Goal: Check status: Check status

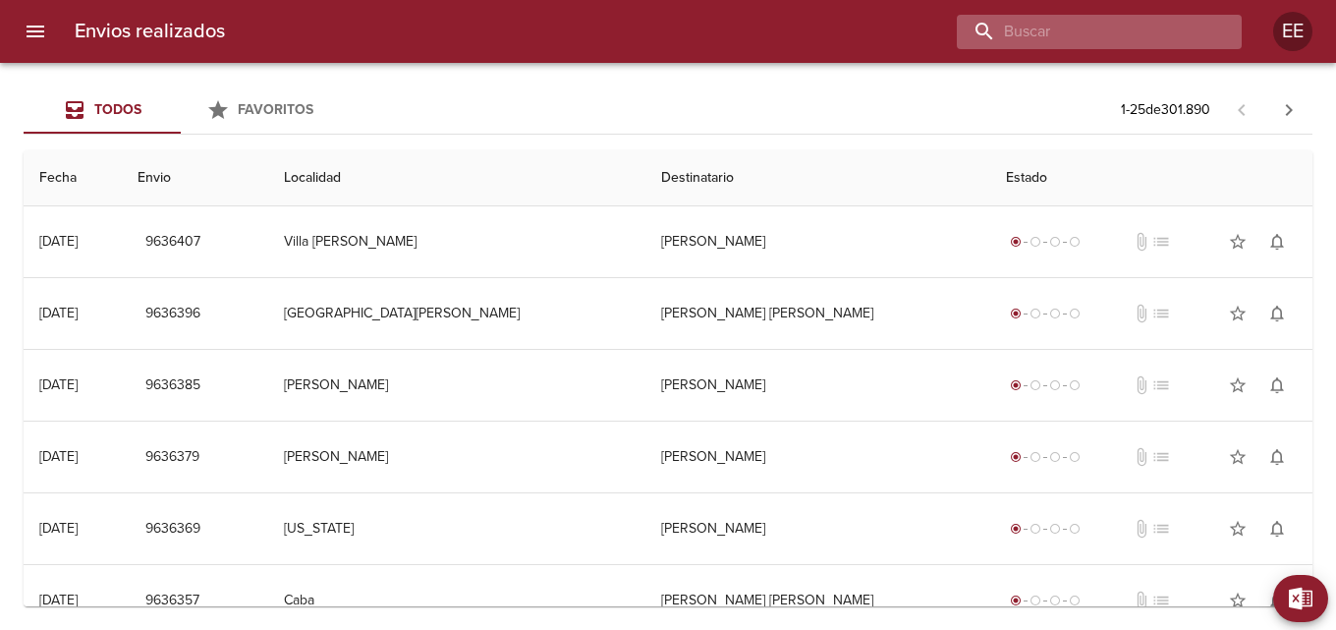
drag, startPoint x: 1096, startPoint y: 28, endPoint x: 1106, endPoint y: 27, distance: 9.9
click at [1099, 28] on input "buscar" at bounding box center [1082, 32] width 251 height 34
type input "CLAREMBAUX [PERSON_NAME]"
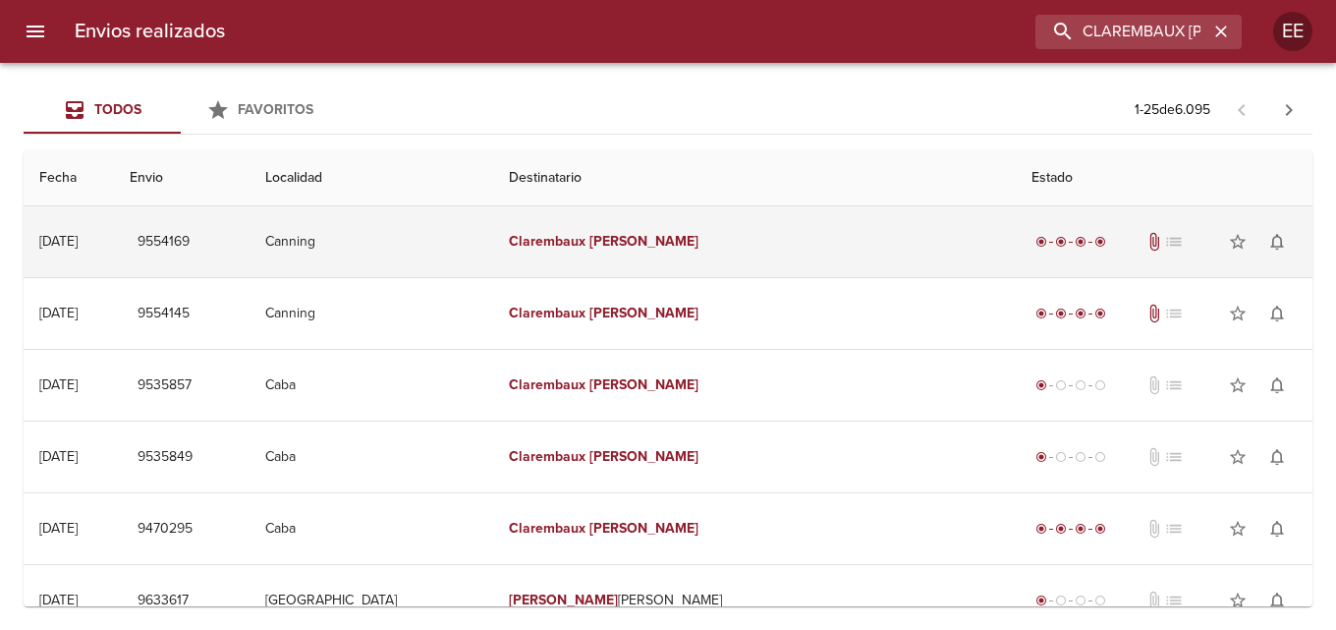
click at [839, 241] on td "Clarembaux Pablo" at bounding box center [754, 241] width 523 height 71
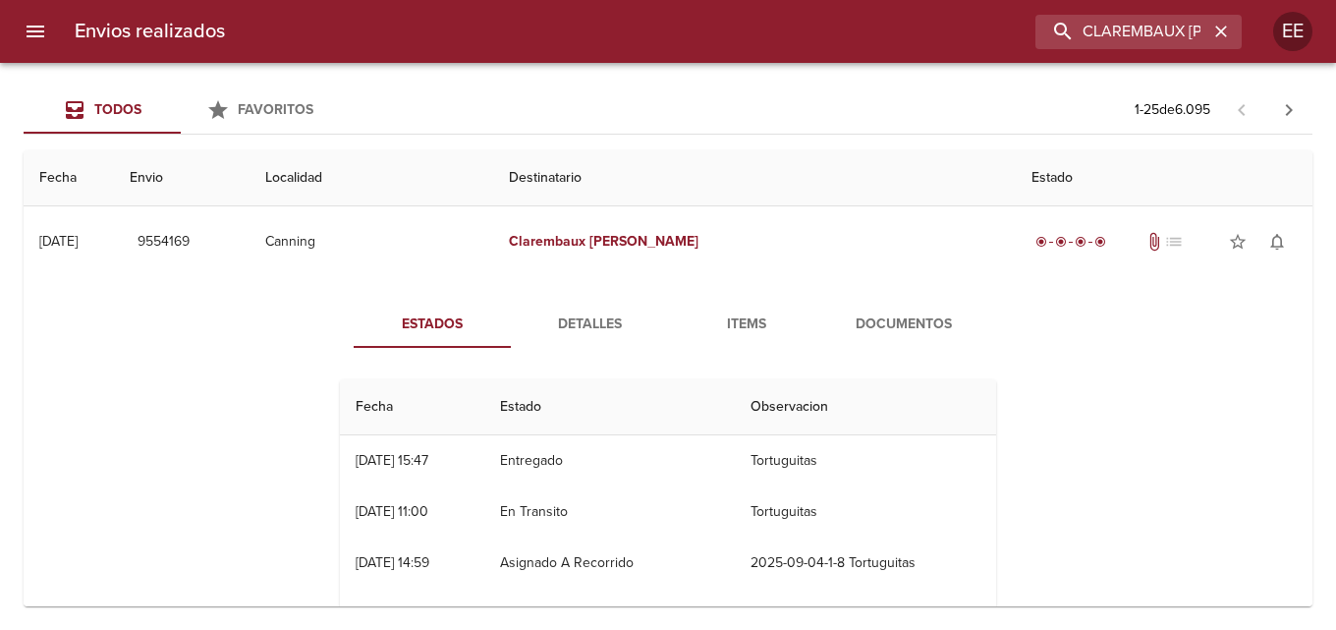
scroll to position [98, 0]
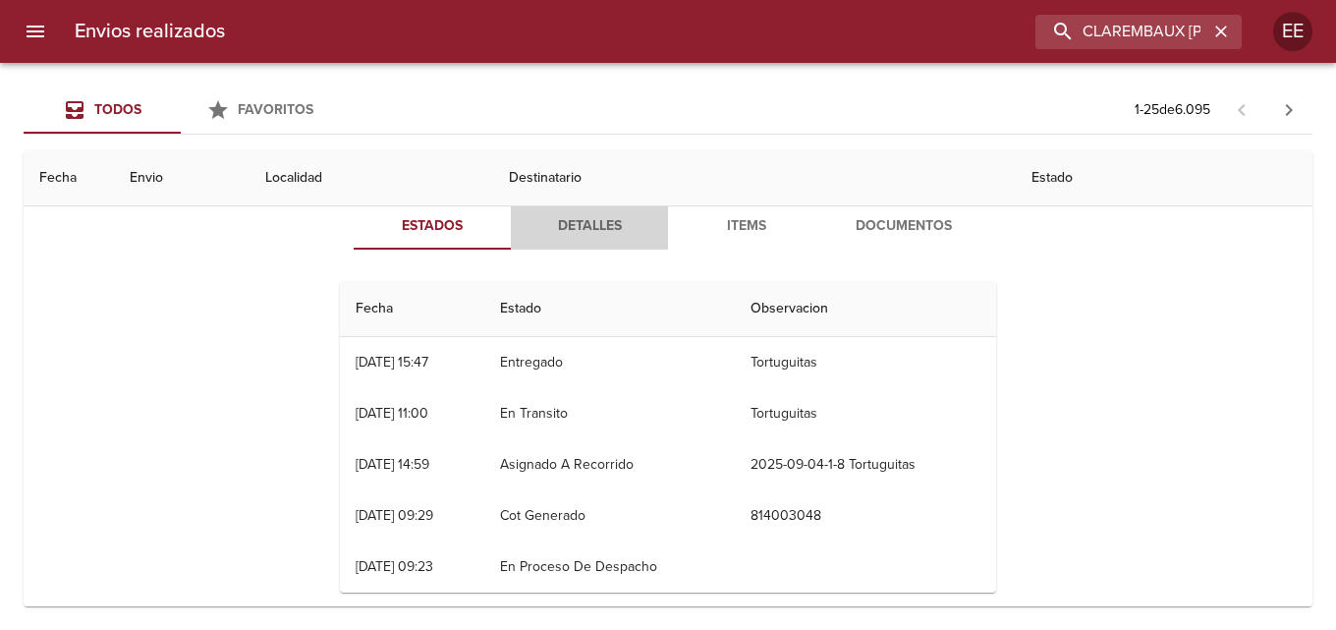
click at [595, 230] on span "Detalles" at bounding box center [590, 226] width 134 height 25
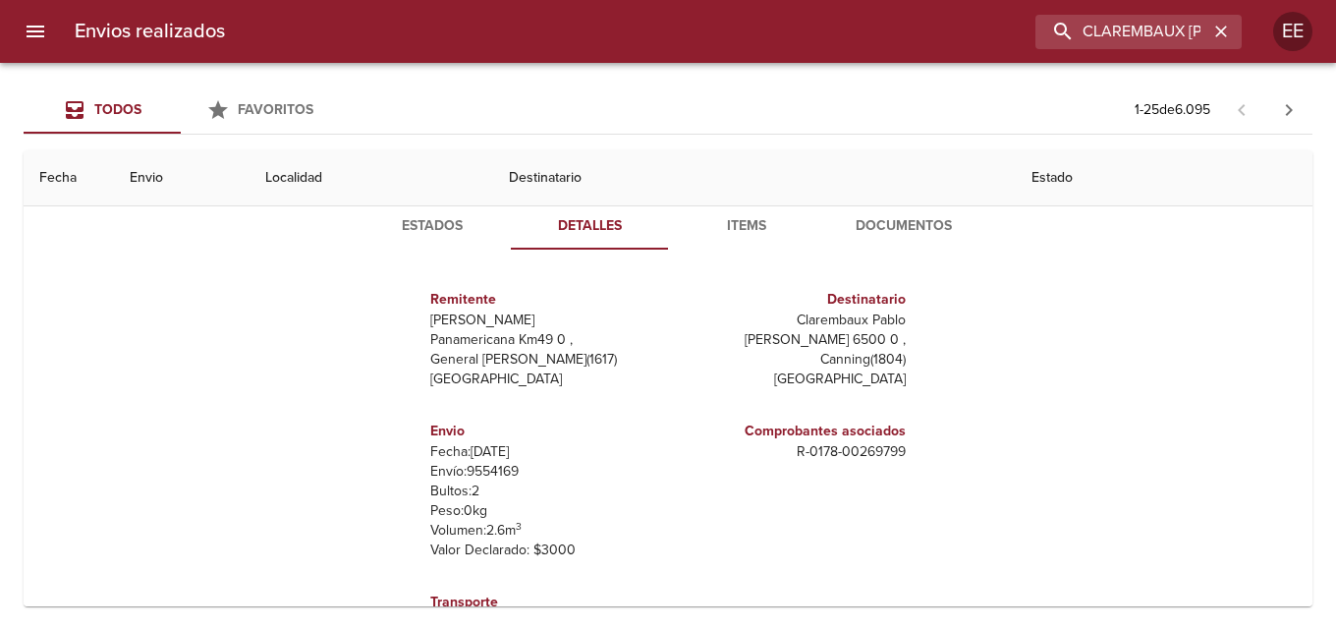
click at [758, 237] on span "Items" at bounding box center [747, 226] width 134 height 25
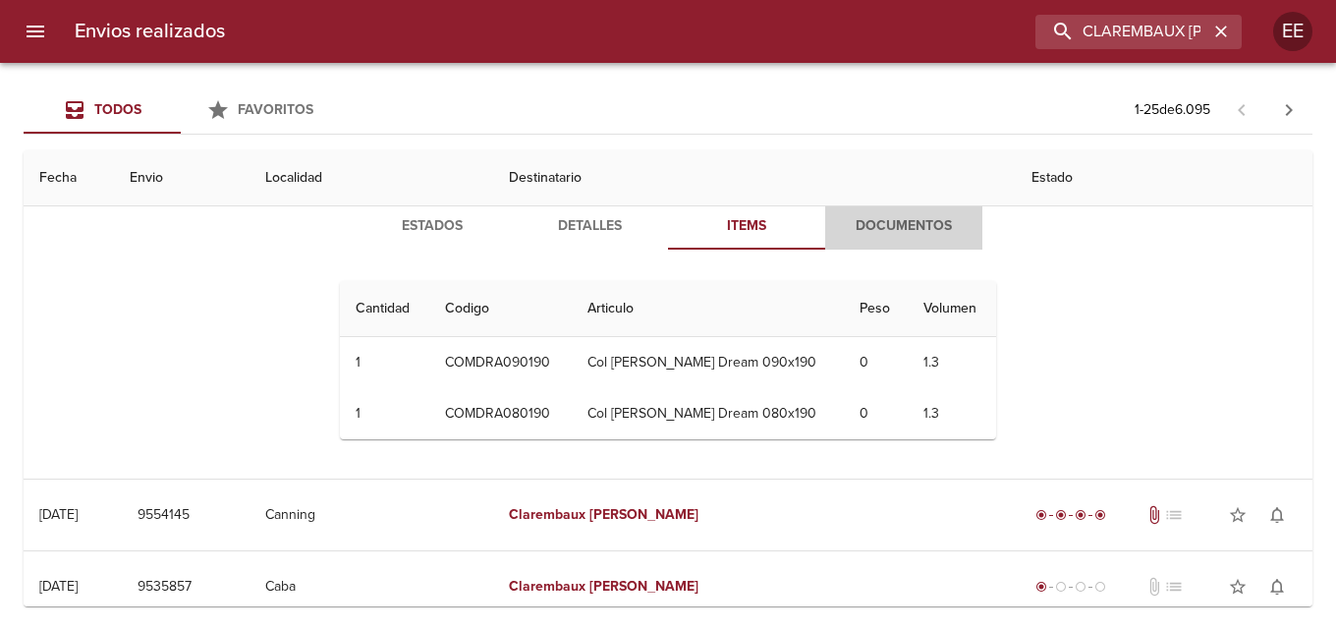
click at [891, 230] on span "Documentos" at bounding box center [904, 226] width 134 height 25
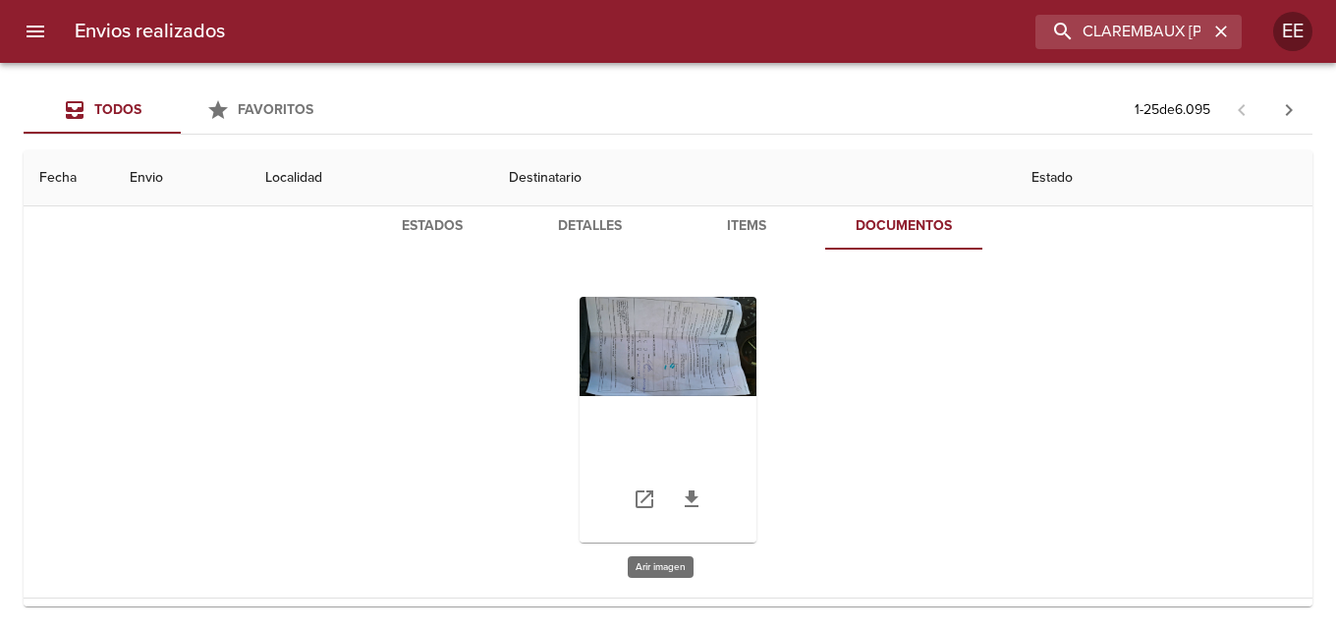
click at [673, 359] on div "Tabla de envíos del cliente" at bounding box center [668, 420] width 177 height 246
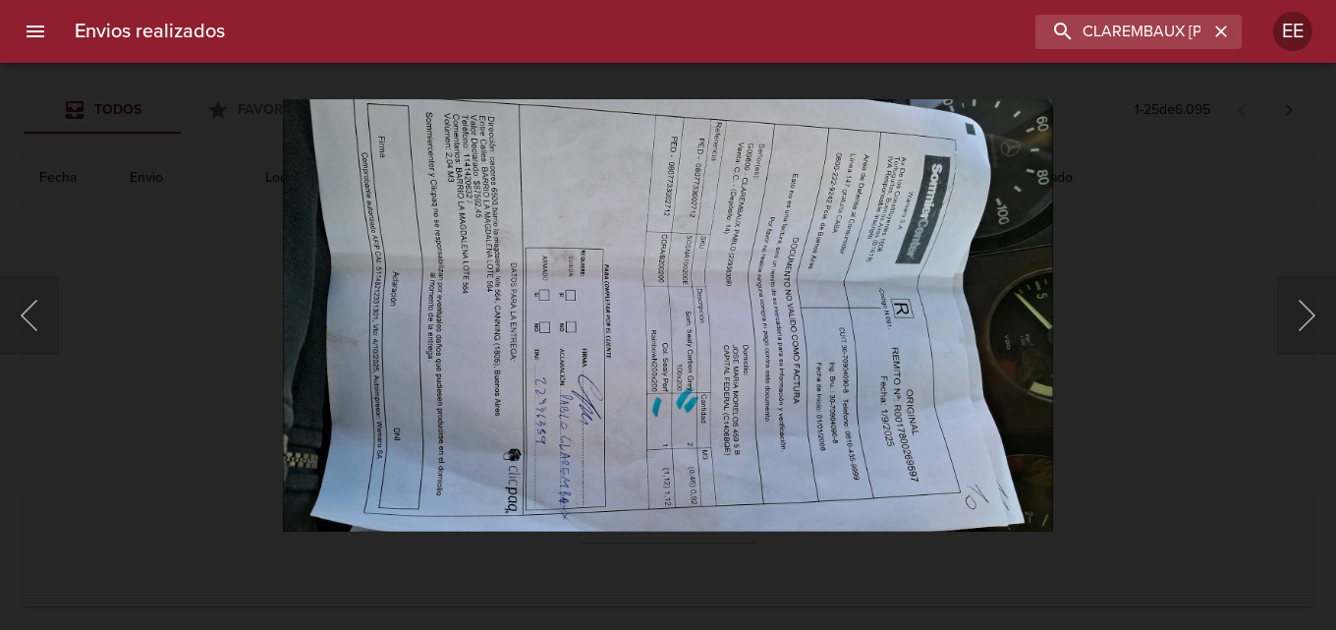
click at [673, 359] on img "Lightbox" at bounding box center [667, 314] width 769 height 433
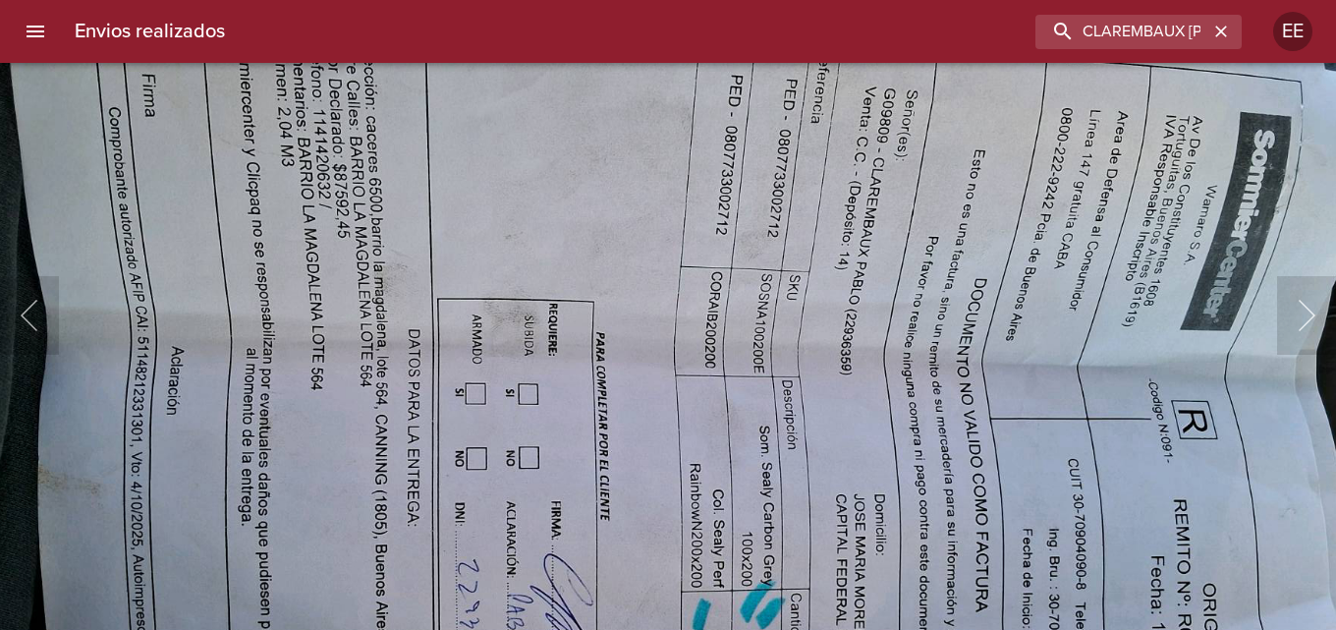
click at [841, 415] on img "Lightbox" at bounding box center [723, 434] width 1545 height 870
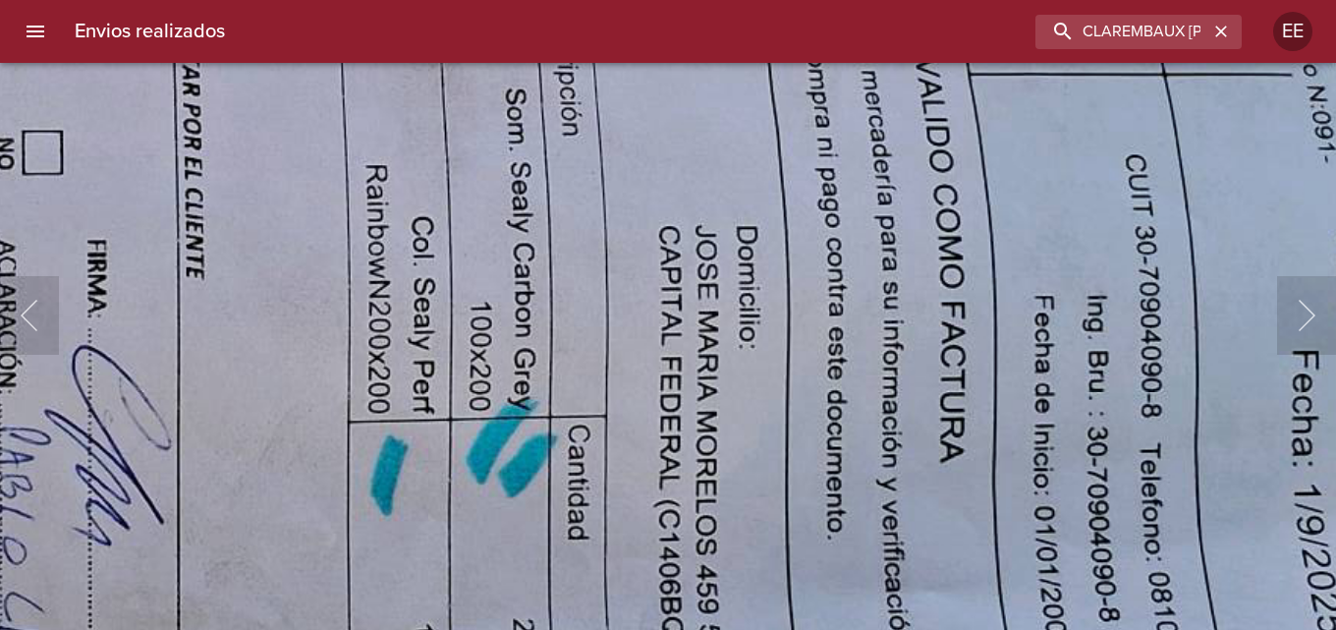
click at [698, 158] on img "Lightbox" at bounding box center [434, 106] width 3104 height 1748
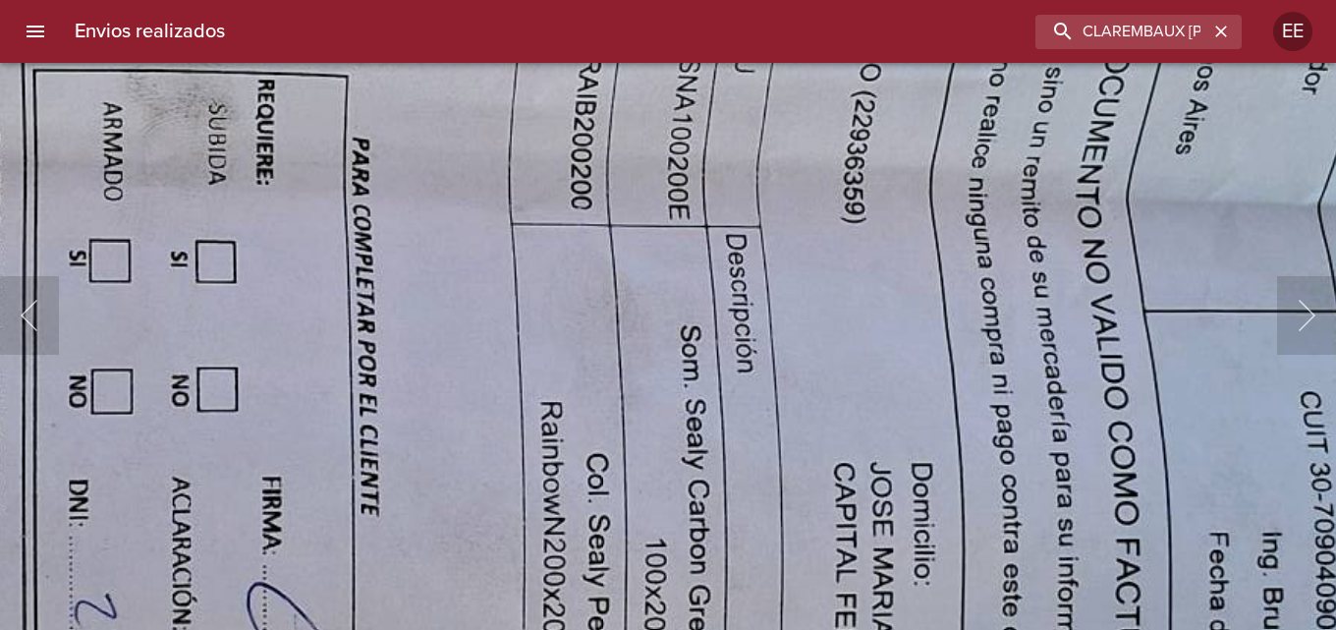
click at [963, 579] on img "Lightbox" at bounding box center [609, 343] width 3104 height 1748
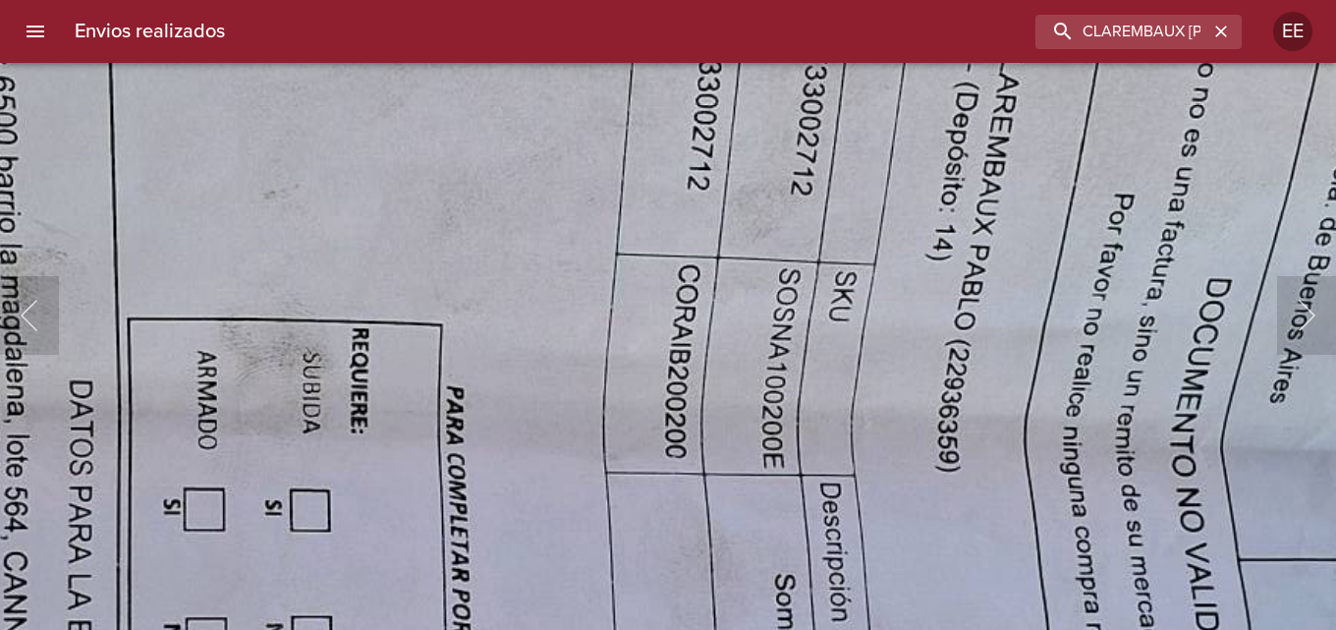
click at [798, 554] on img "Lightbox" at bounding box center [703, 591] width 3104 height 1748
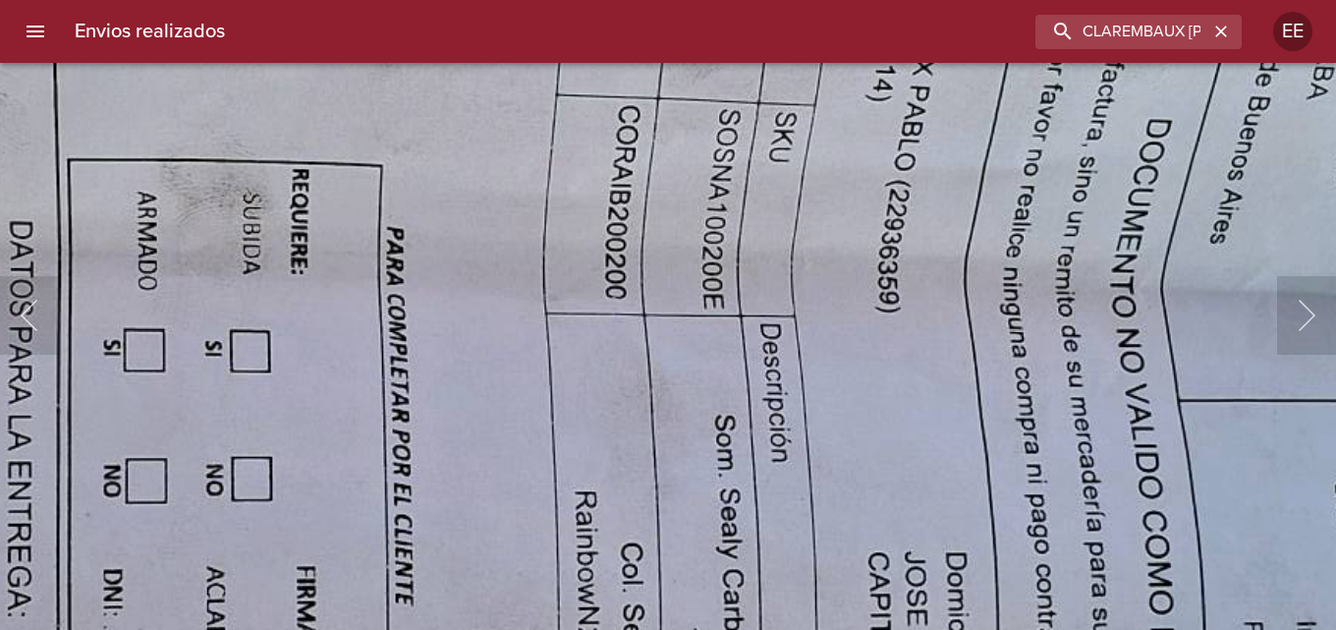
click at [574, 138] on img "Lightbox" at bounding box center [643, 432] width 3104 height 1748
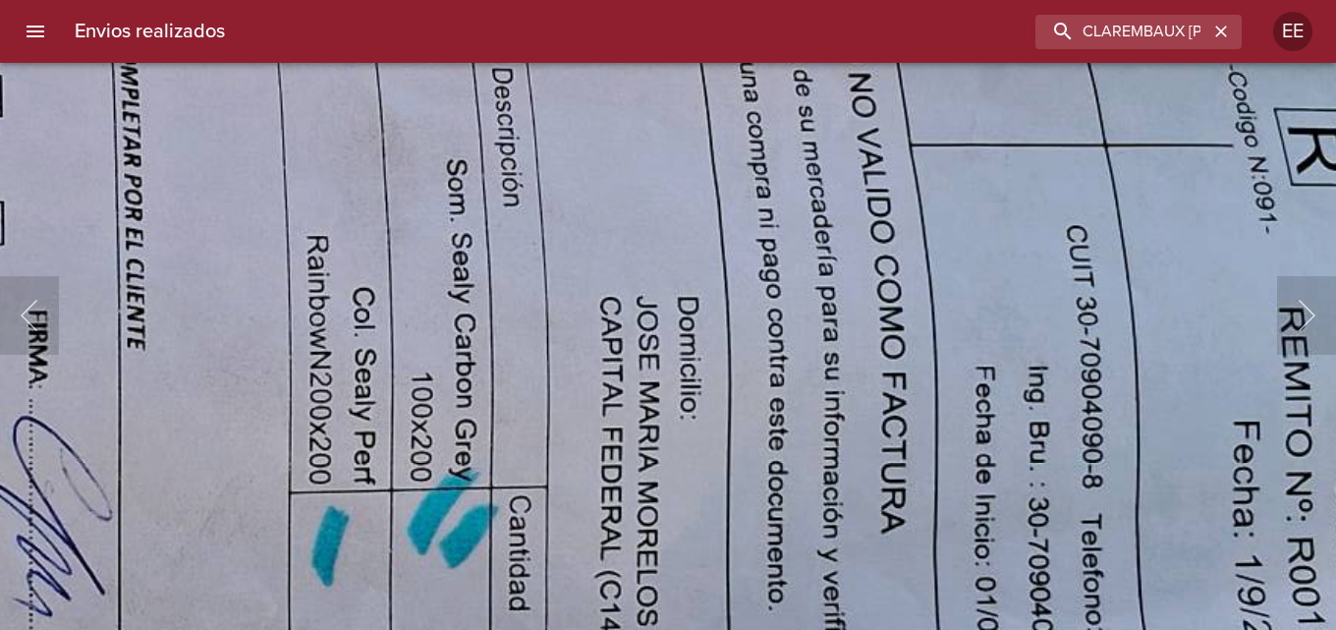
click at [676, 225] on img "Lightbox" at bounding box center [375, 177] width 3104 height 1748
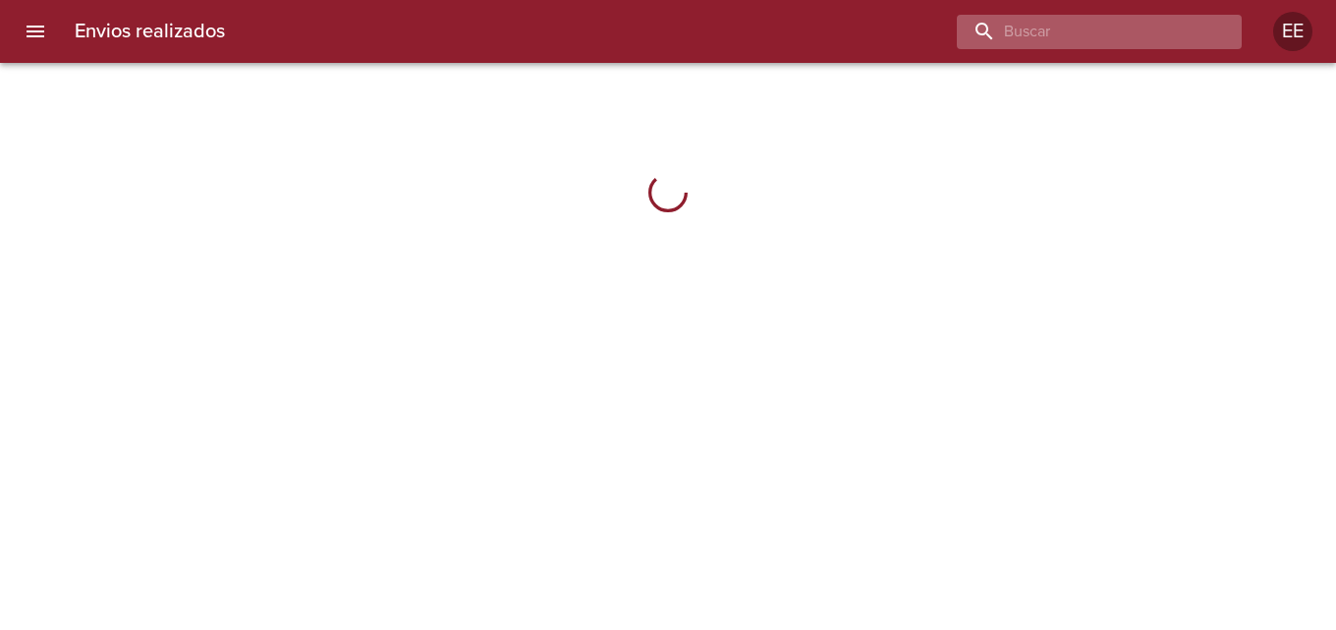
click at [1117, 39] on input "buscar" at bounding box center [1082, 32] width 251 height 34
type input "CLAREMBAUX [PERSON_NAME]"
click at [986, 26] on input "CLAREMBAUX [PERSON_NAME]" at bounding box center [1082, 32] width 251 height 34
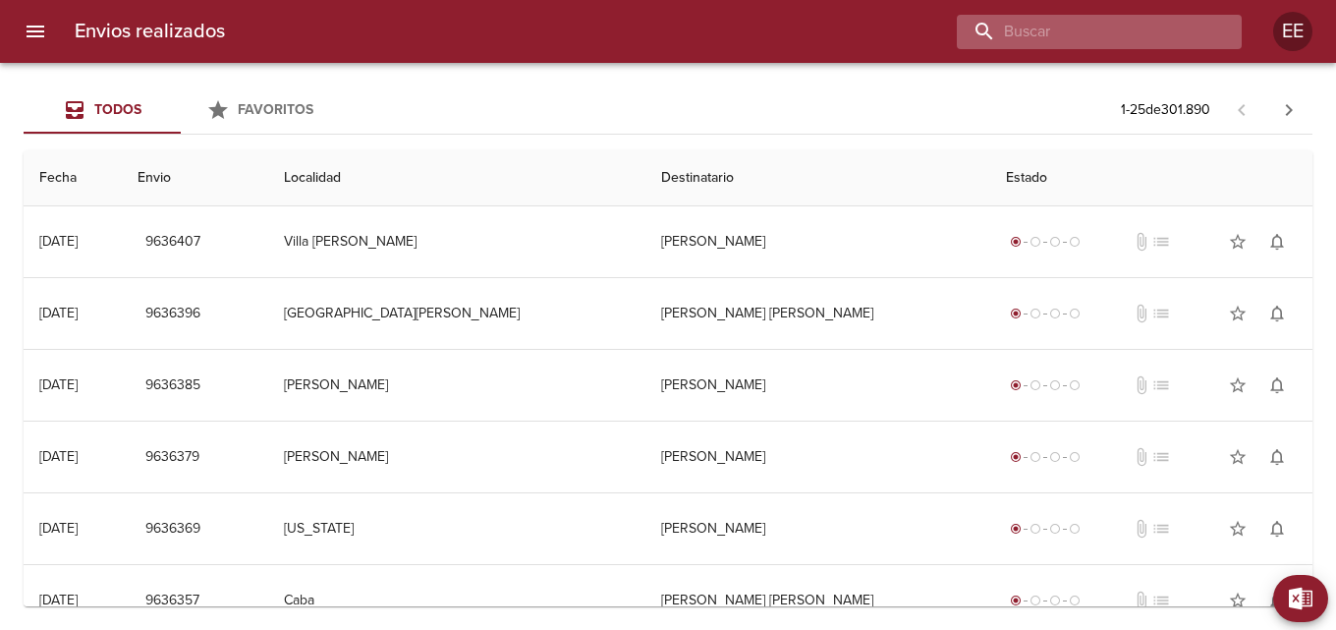
click at [1119, 41] on input "buscar" at bounding box center [1082, 32] width 251 height 34
type input "CLAREMBAUX [PERSON_NAME]"
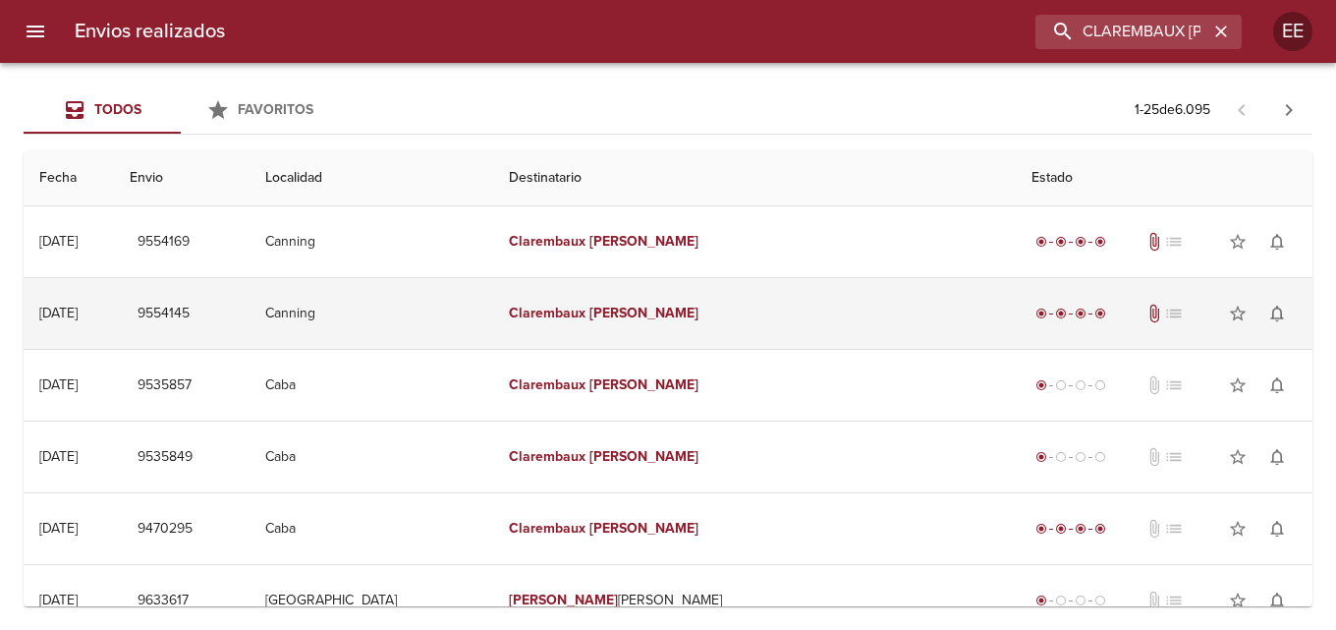
click at [810, 315] on td "Clarembaux Pablo" at bounding box center [754, 313] width 523 height 71
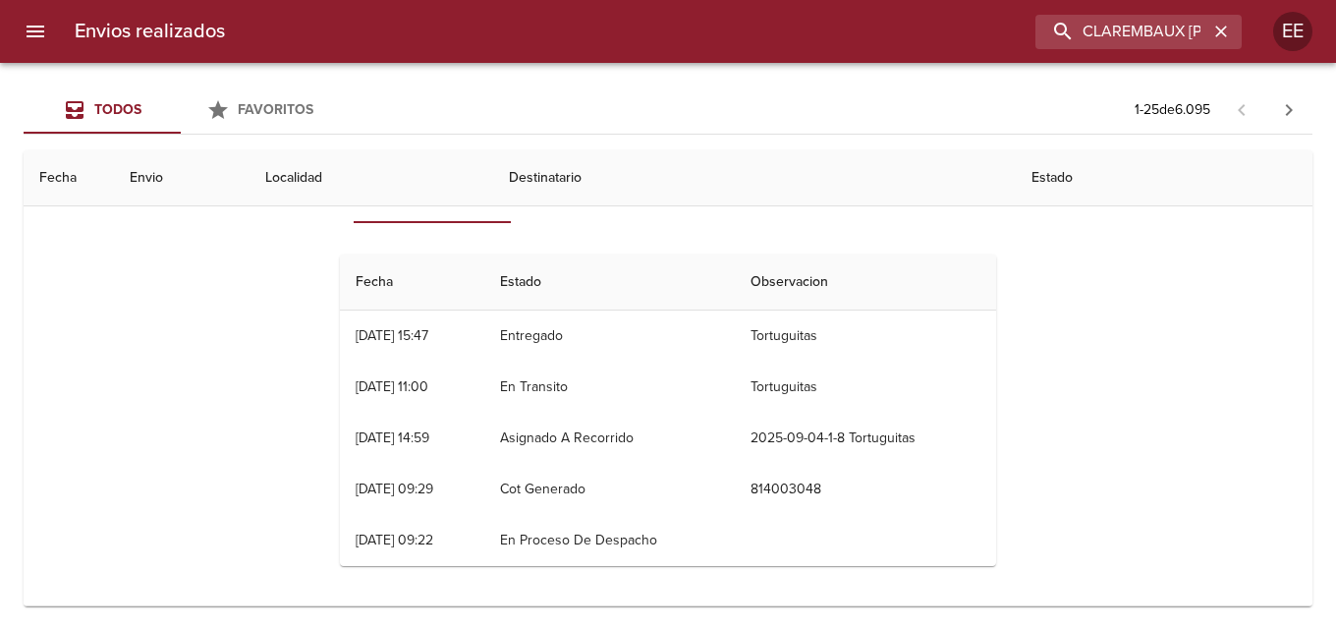
scroll to position [98, 0]
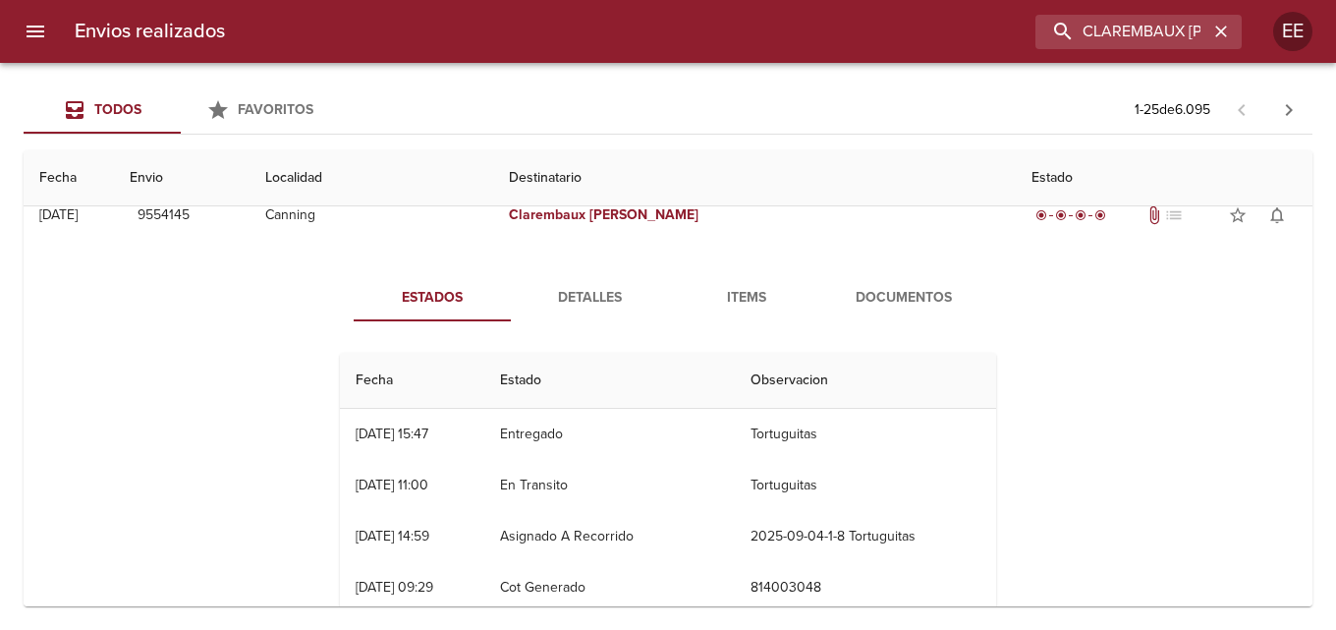
click at [603, 301] on span "Detalles" at bounding box center [590, 298] width 134 height 25
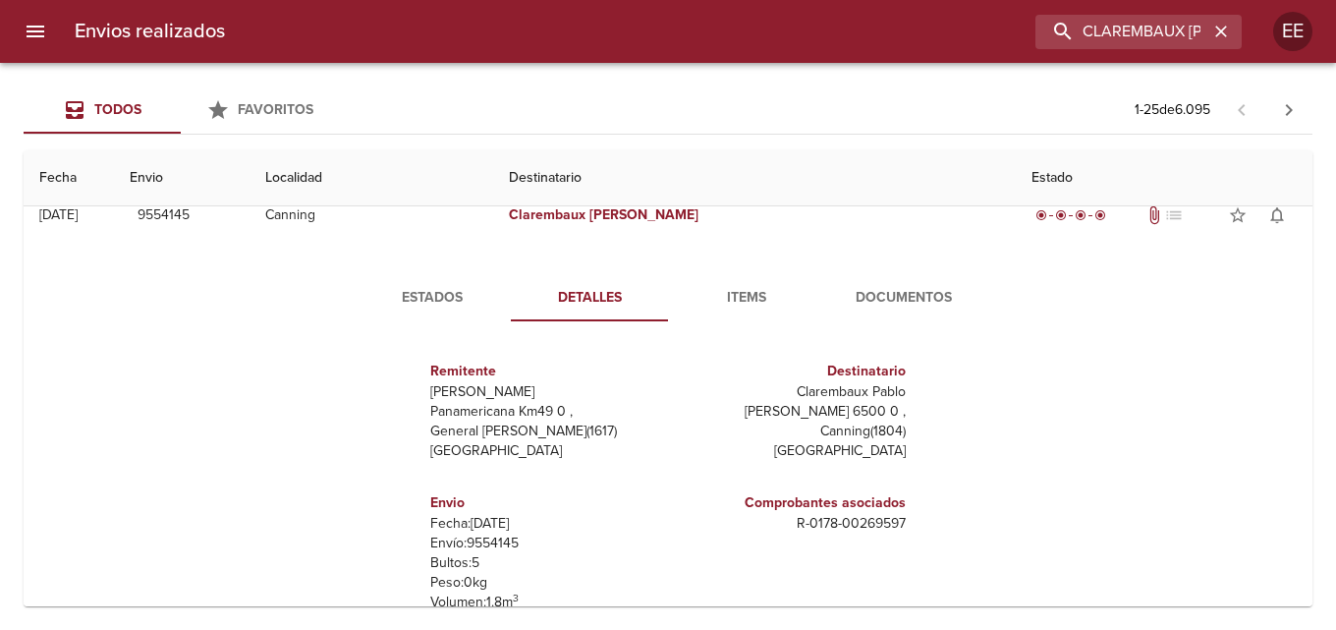
click at [749, 302] on span "Items" at bounding box center [747, 298] width 134 height 25
